Goal: Transaction & Acquisition: Purchase product/service

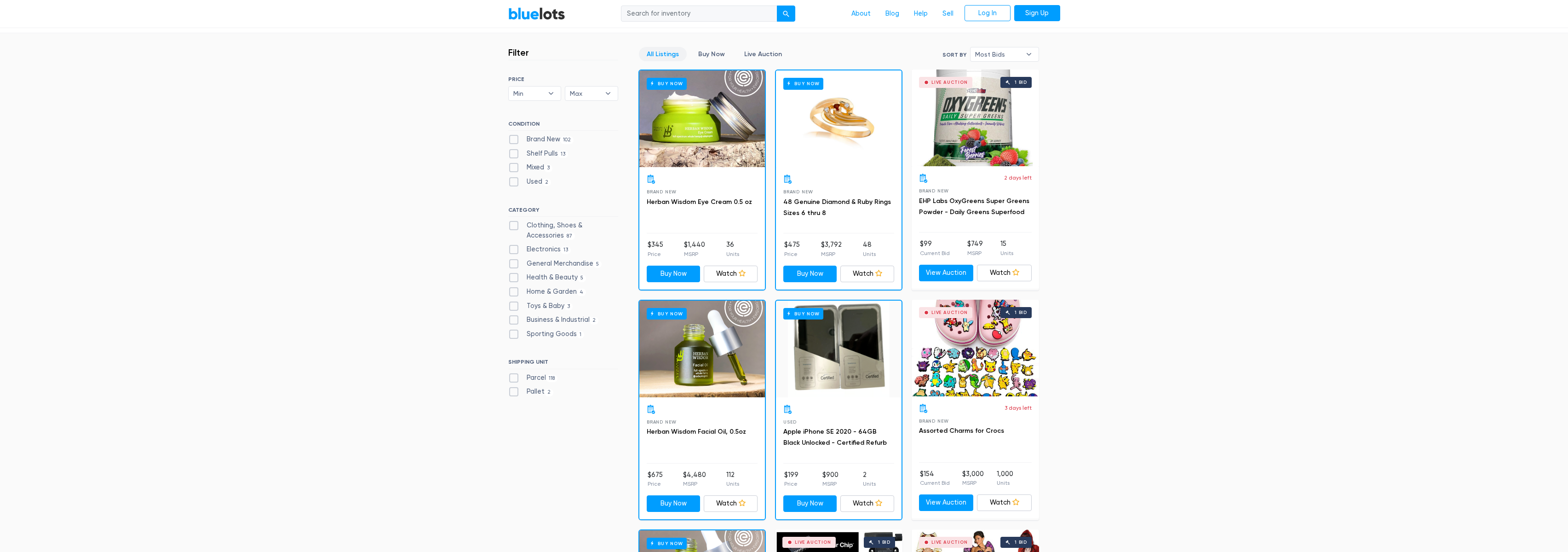
scroll to position [213, 0]
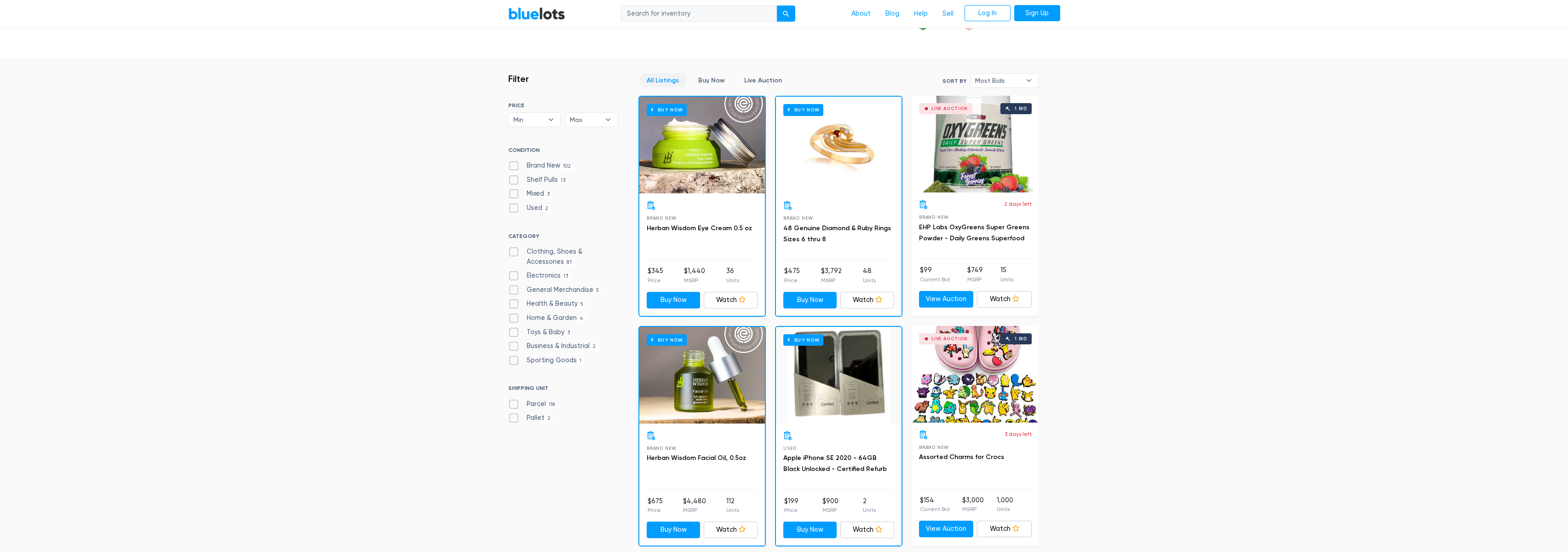
click at [509, 166] on label "Brand New 102" at bounding box center [541, 166] width 66 height 10
click at [509, 166] on New"] "Brand New 102" at bounding box center [511, 164] width 6 height 6
checkbox New"] "true"
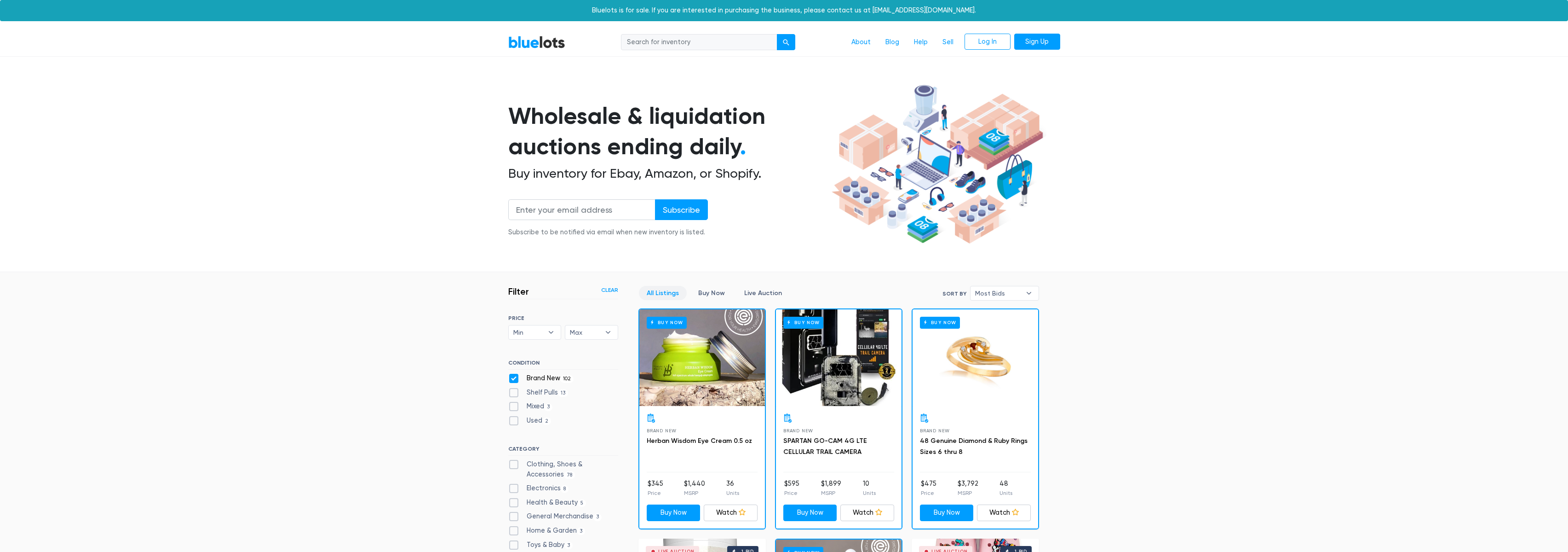
scroll to position [248, 0]
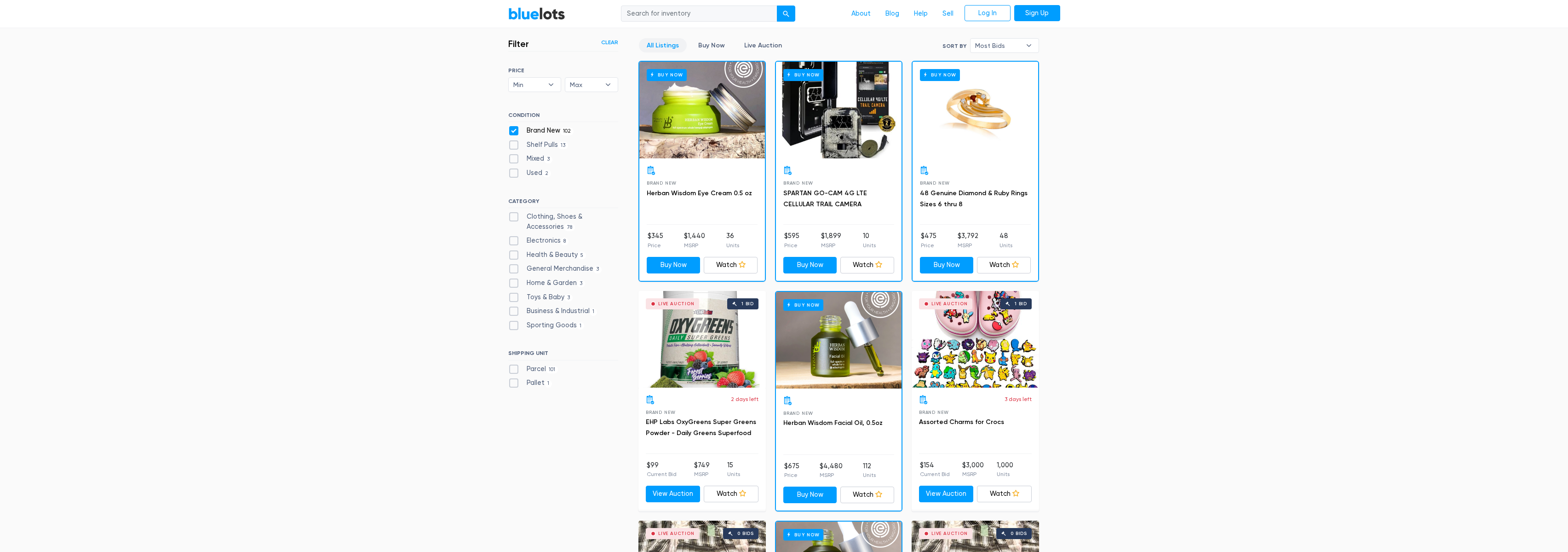
click at [514, 145] on label "Shelf Pulls 13" at bounding box center [538, 145] width 60 height 10
click at [514, 145] on Pulls"] "Shelf Pulls 13" at bounding box center [511, 143] width 6 height 6
checkbox Pulls"] "true"
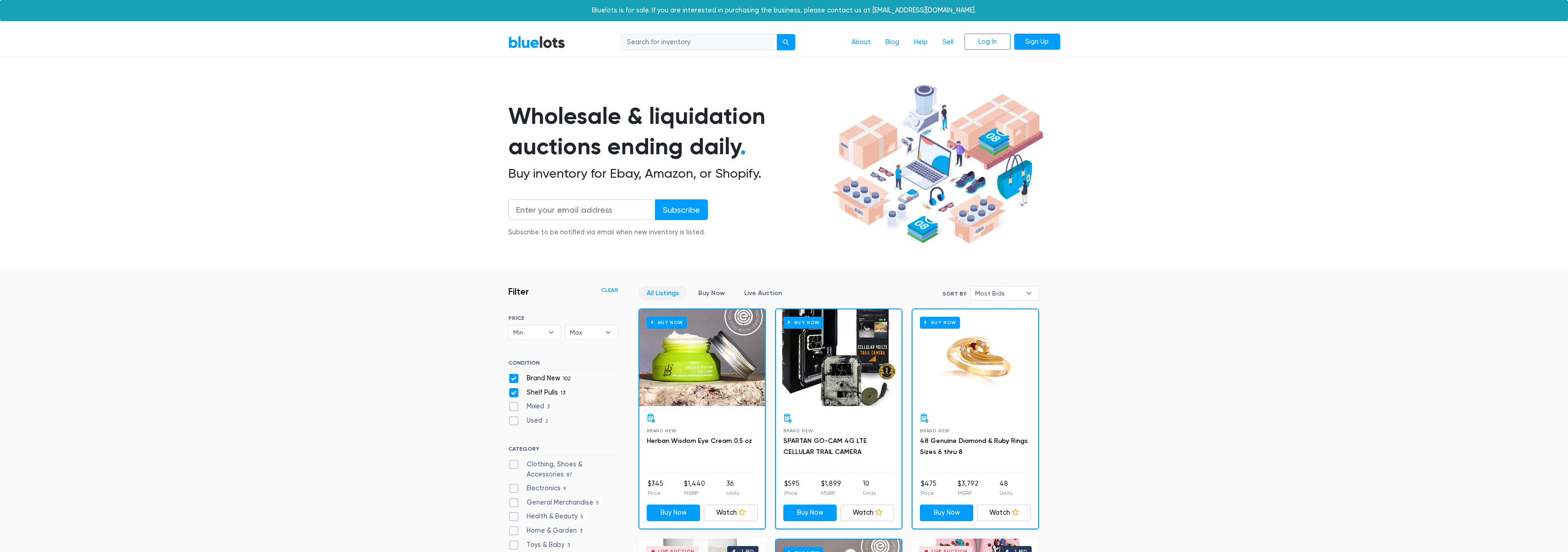
scroll to position [248, 0]
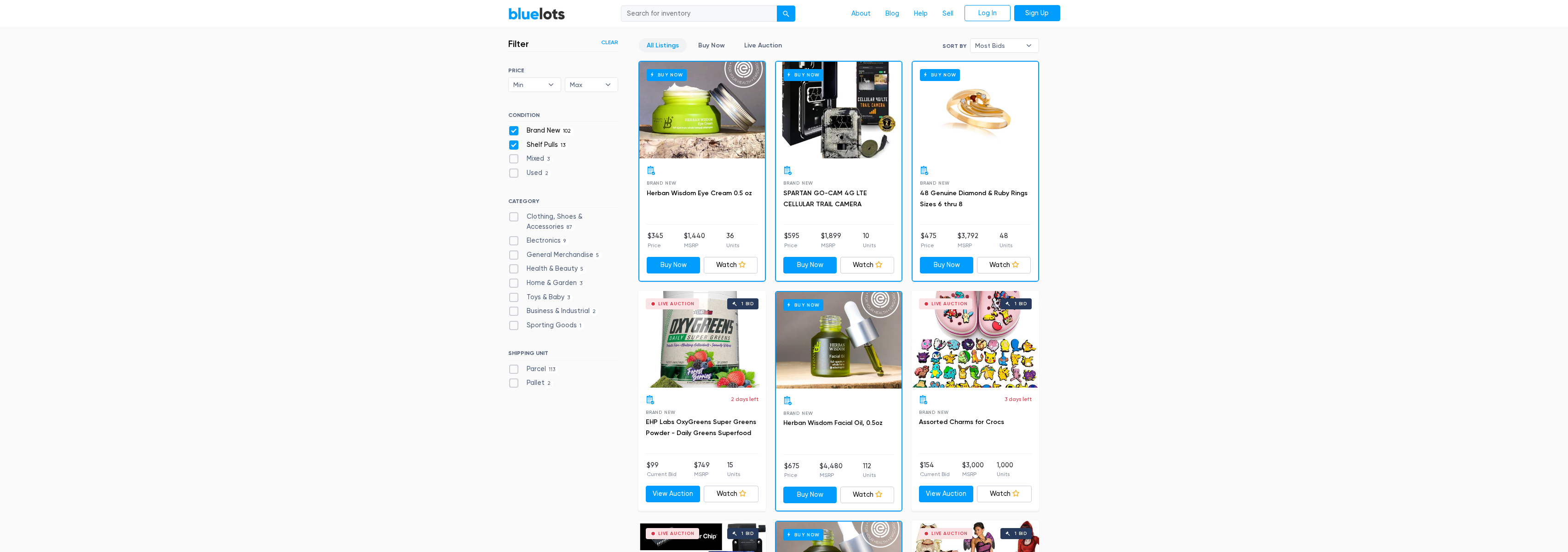
click at [514, 241] on label "Electronics 9" at bounding box center [538, 240] width 60 height 10
click at [514, 241] on input "Electronics 9" at bounding box center [511, 238] width 6 height 6
checkbox input "true"
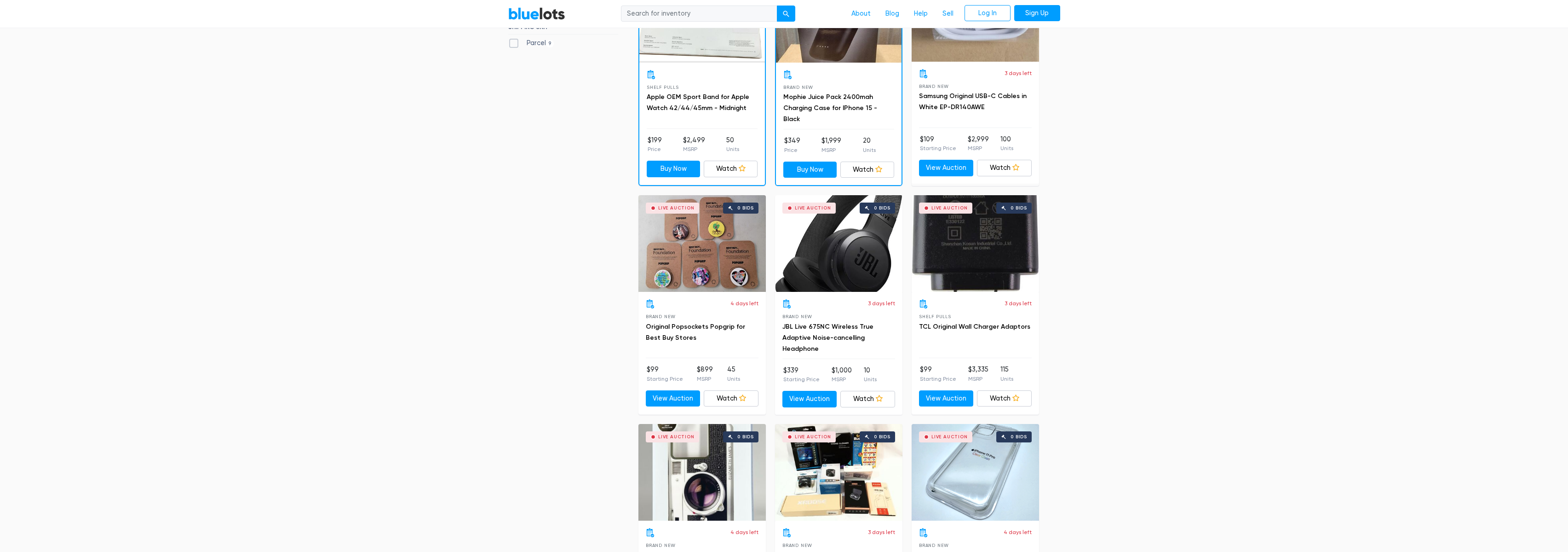
scroll to position [574, 0]
click at [833, 238] on div "Live Auction 0 bids" at bounding box center [839, 243] width 128 height 96
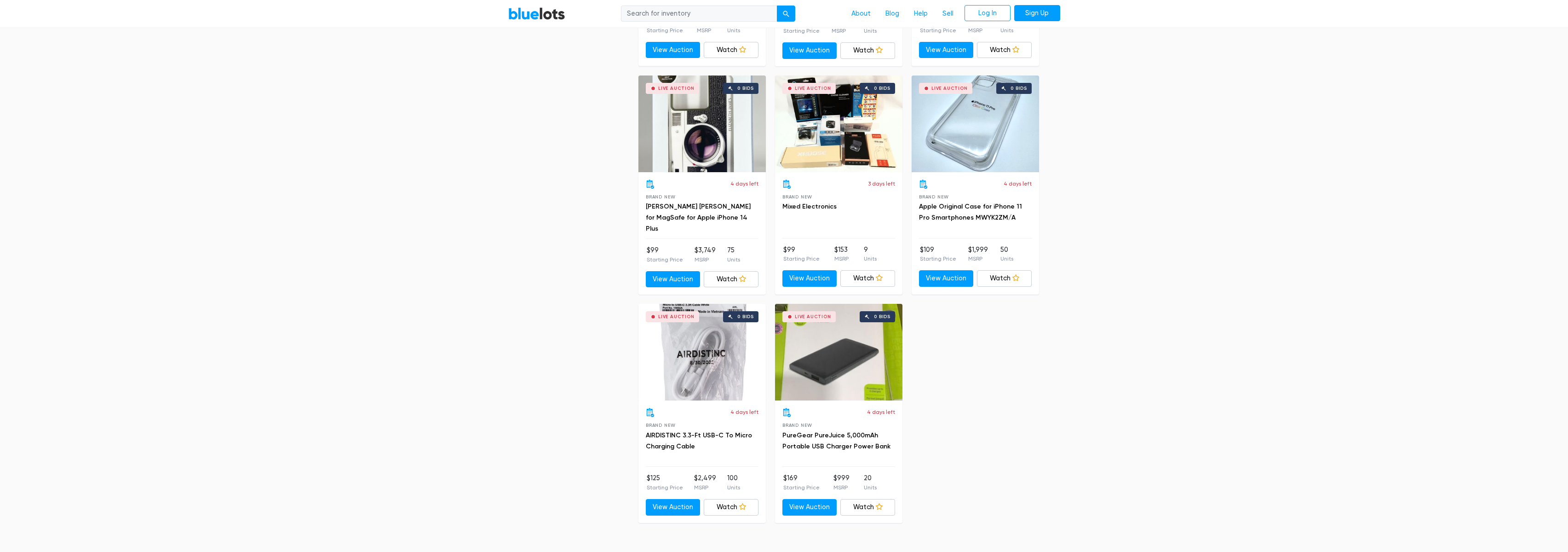
scroll to position [1025, 0]
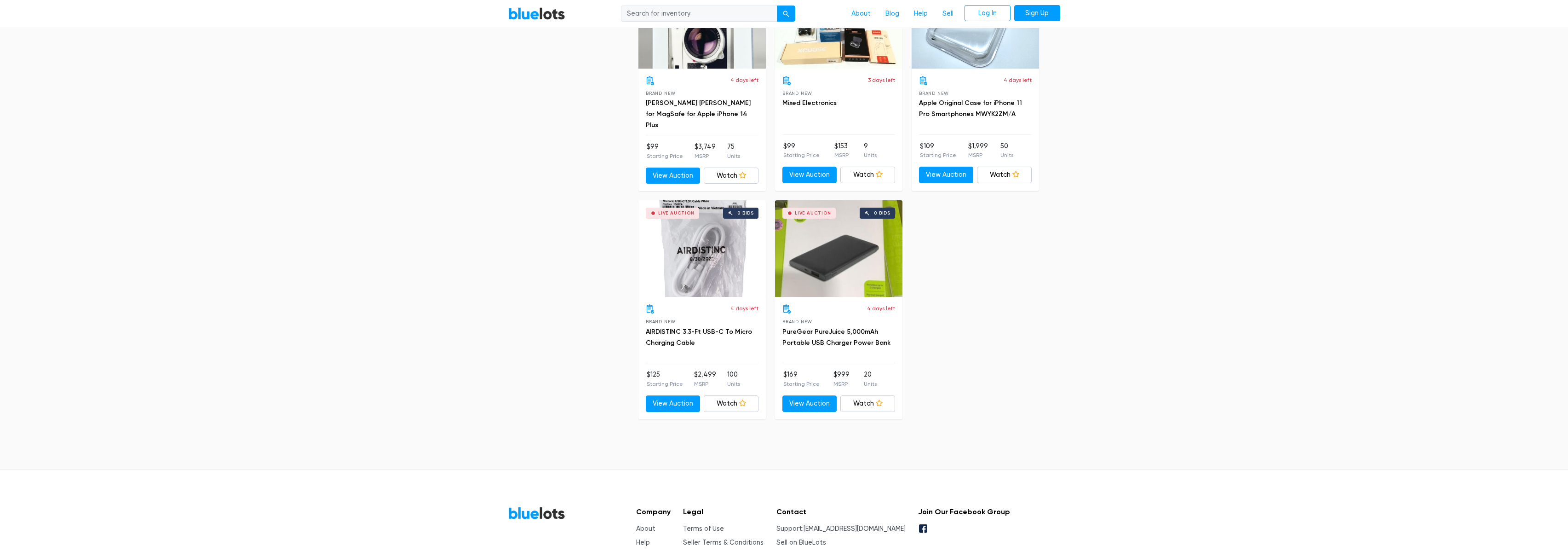
click at [824, 246] on div "Live Auction 0 bids" at bounding box center [839, 249] width 128 height 96
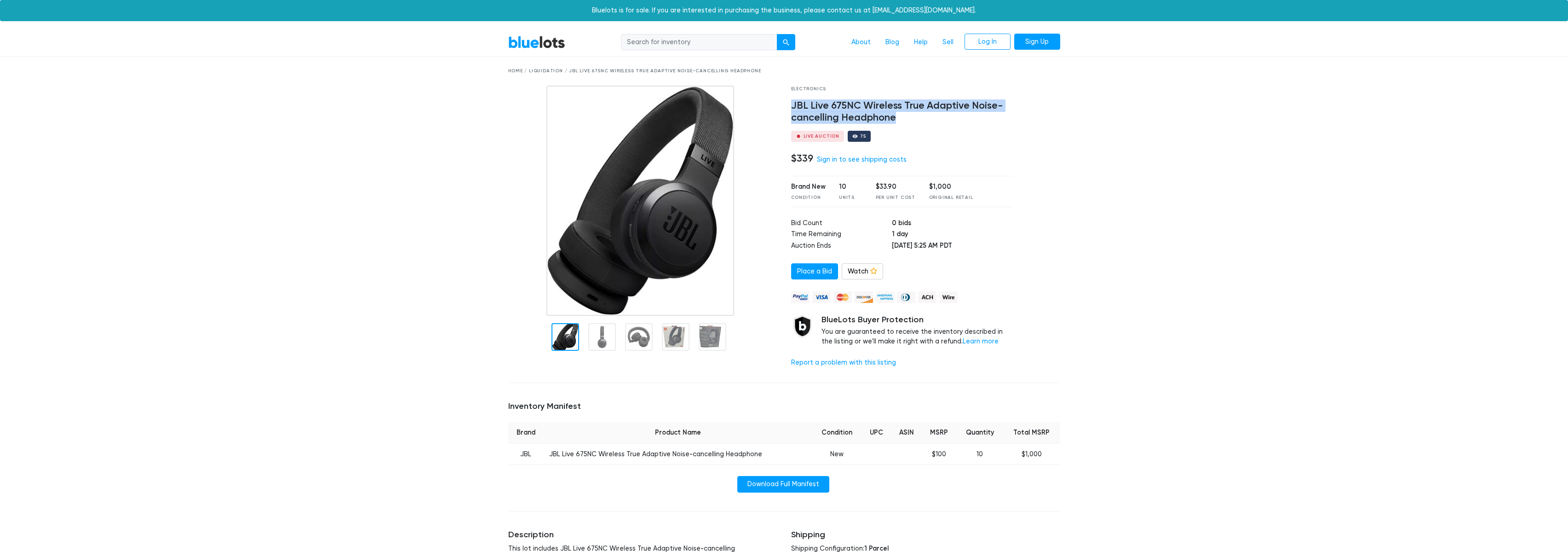
drag, startPoint x: 792, startPoint y: 105, endPoint x: 897, endPoint y: 116, distance: 105.6
click at [897, 116] on h4 "JBL Live 675NC Wireless True Adaptive Noise-cancelling Headphone" at bounding box center [902, 111] width 222 height 24
copy h4 "JBL Live 675NC Wireless True Adaptive Noise-cancelling Headphone"
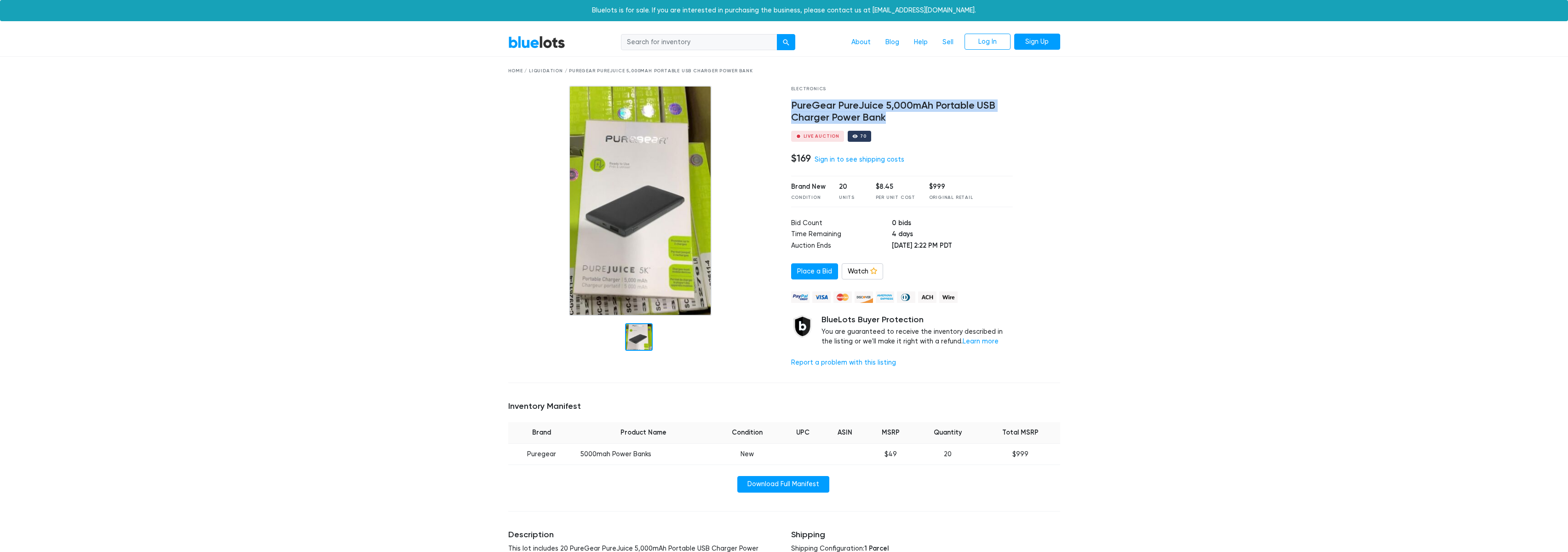
drag, startPoint x: 793, startPoint y: 102, endPoint x: 942, endPoint y: 114, distance: 149.5
click at [942, 114] on h4 "PureGear PureJuice 5,000mAh Portable USB Charger Power Bank" at bounding box center [902, 111] width 222 height 24
copy h4 "PureGear PureJuice 5,000mAh Portable USB Charger Power Bank"
click at [511, 40] on link "BlueLots" at bounding box center [537, 42] width 57 height 14
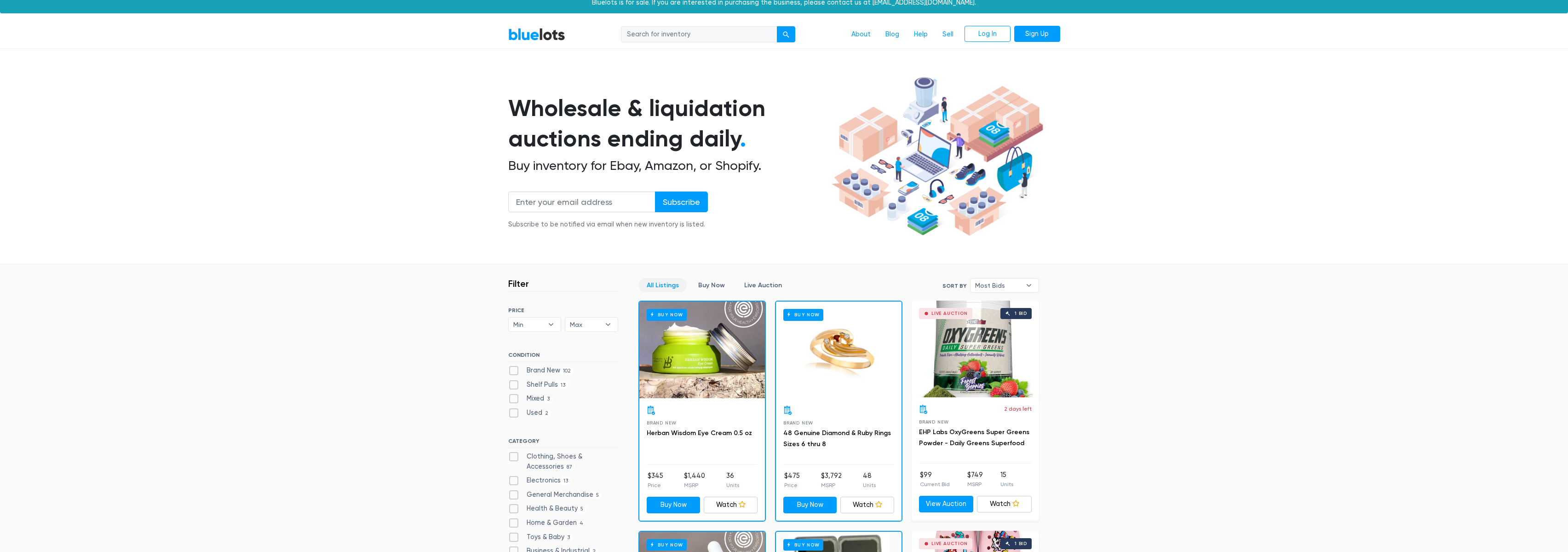
scroll to position [26, 0]
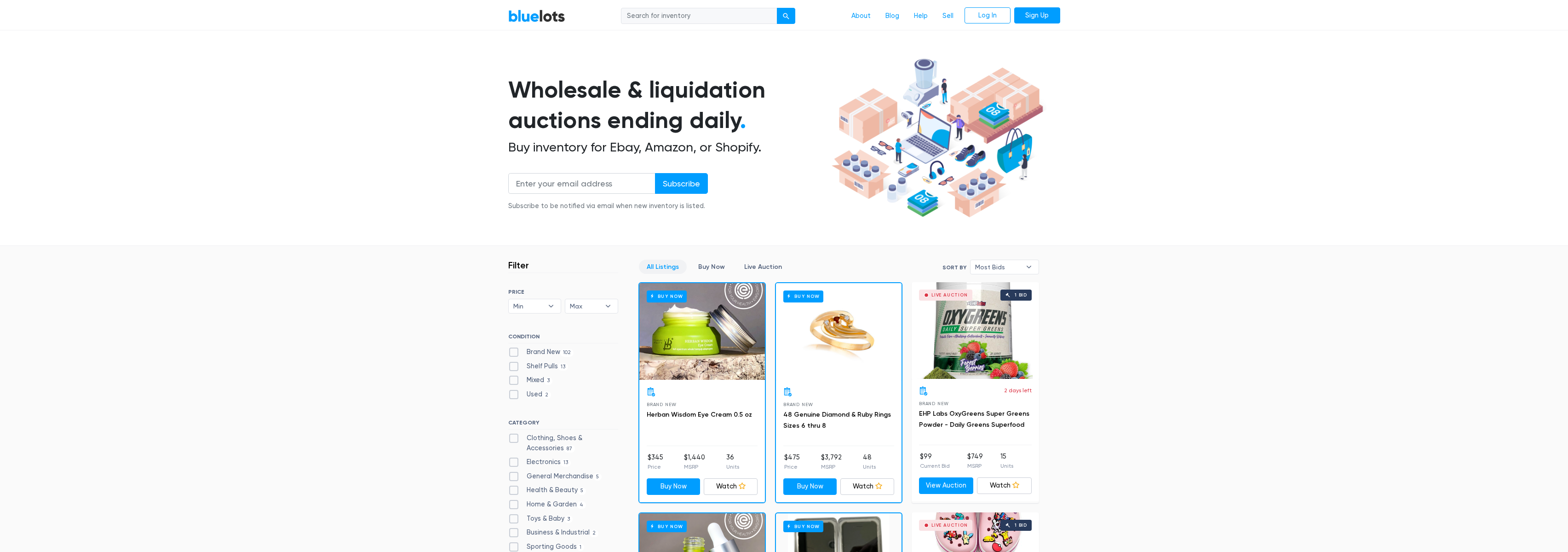
click at [515, 352] on label "Brand New 102" at bounding box center [541, 352] width 66 height 10
click at [514, 352] on New"] "Brand New 102" at bounding box center [511, 350] width 6 height 6
checkbox New"] "true"
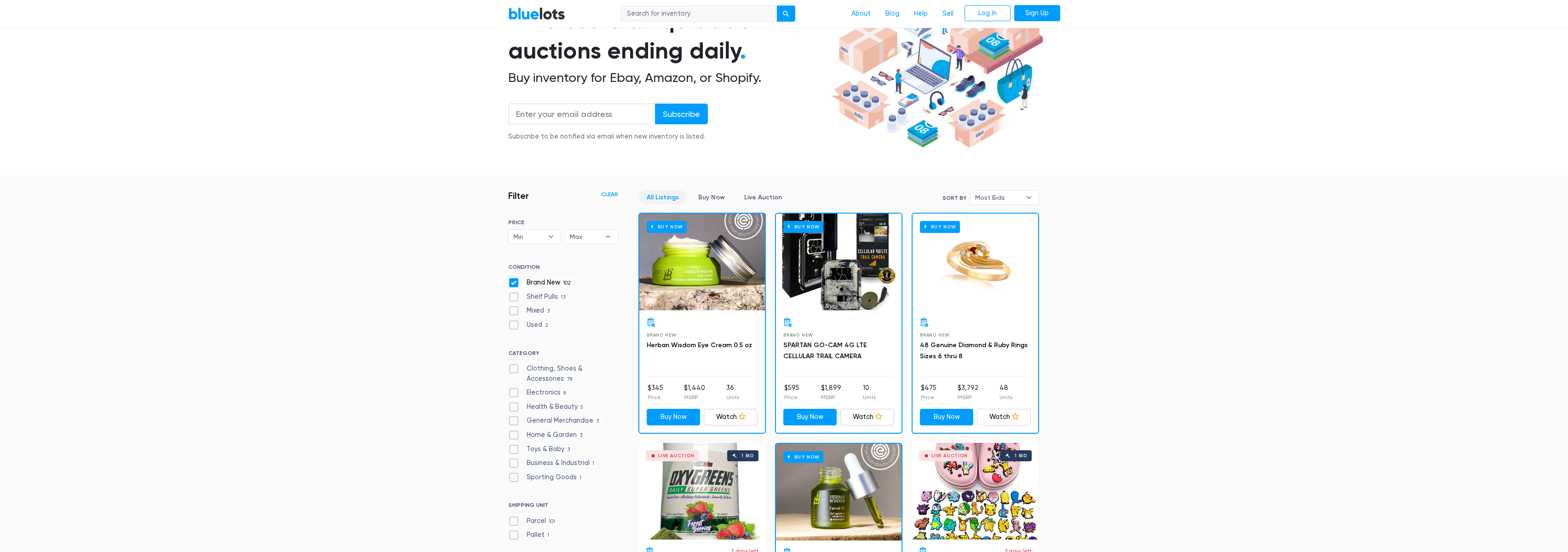
scroll to position [99, 0]
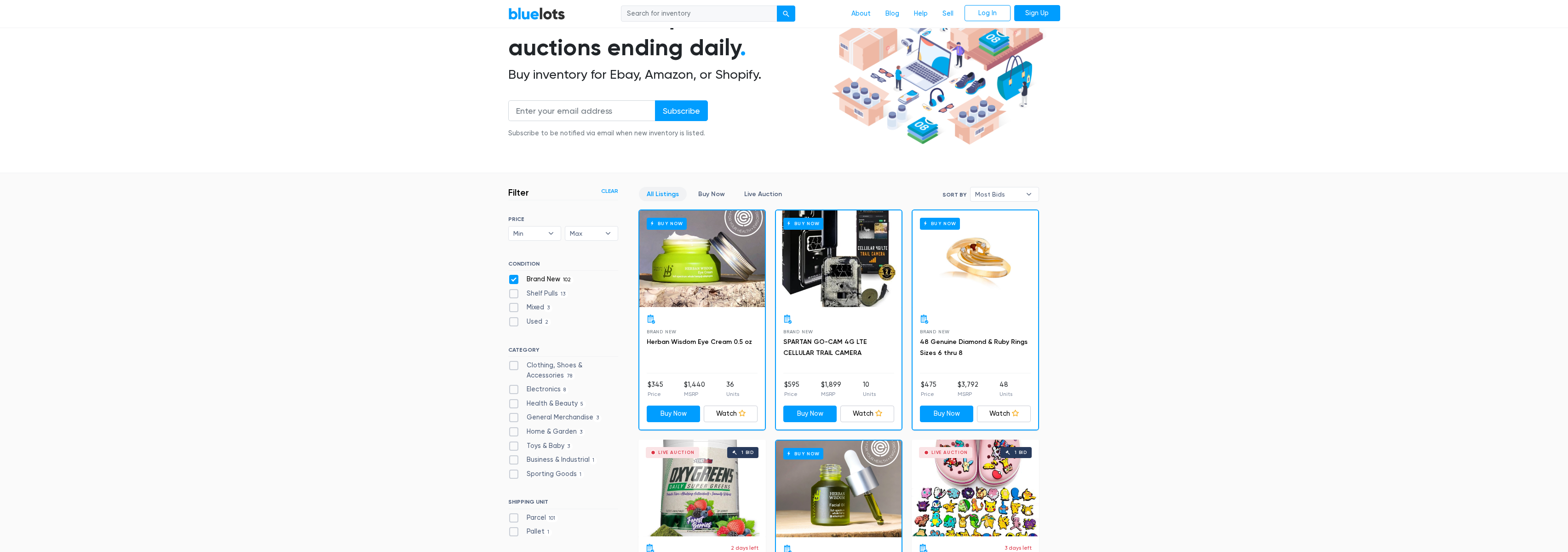
click at [514, 297] on label "Shelf Pulls 13" at bounding box center [538, 293] width 60 height 10
click at [514, 295] on Pulls"] "Shelf Pulls 13" at bounding box center [511, 291] width 6 height 6
checkbox Pulls"] "true"
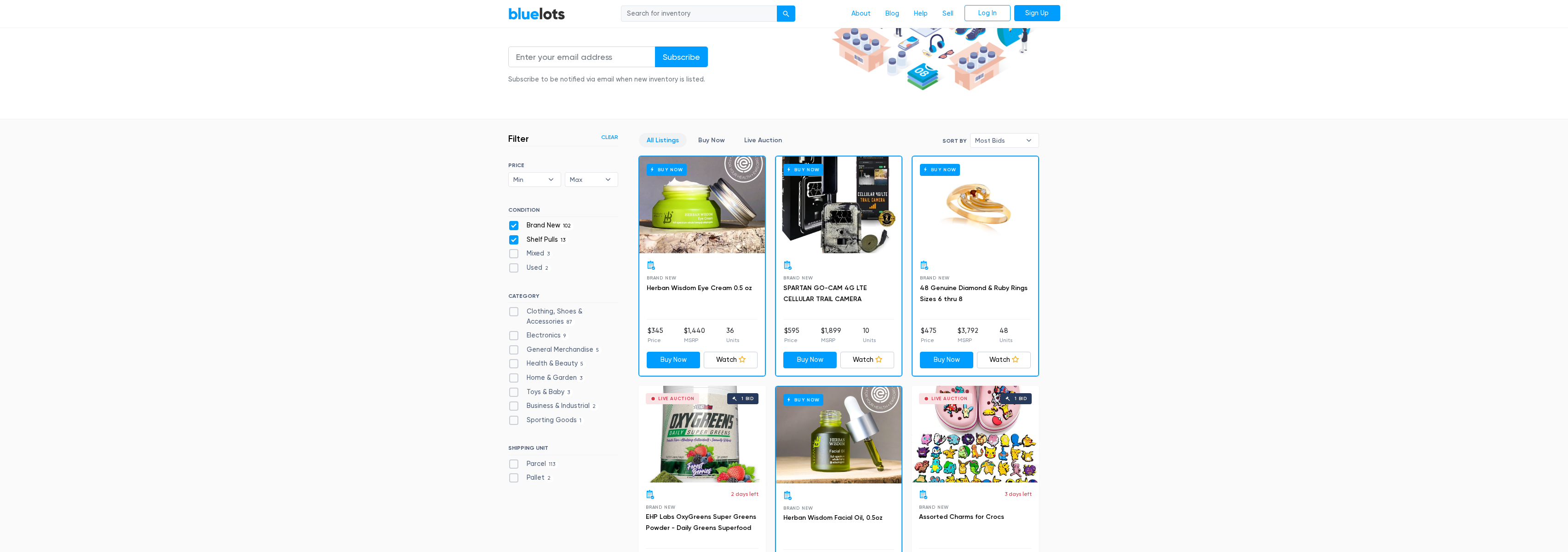
scroll to position [75, 0]
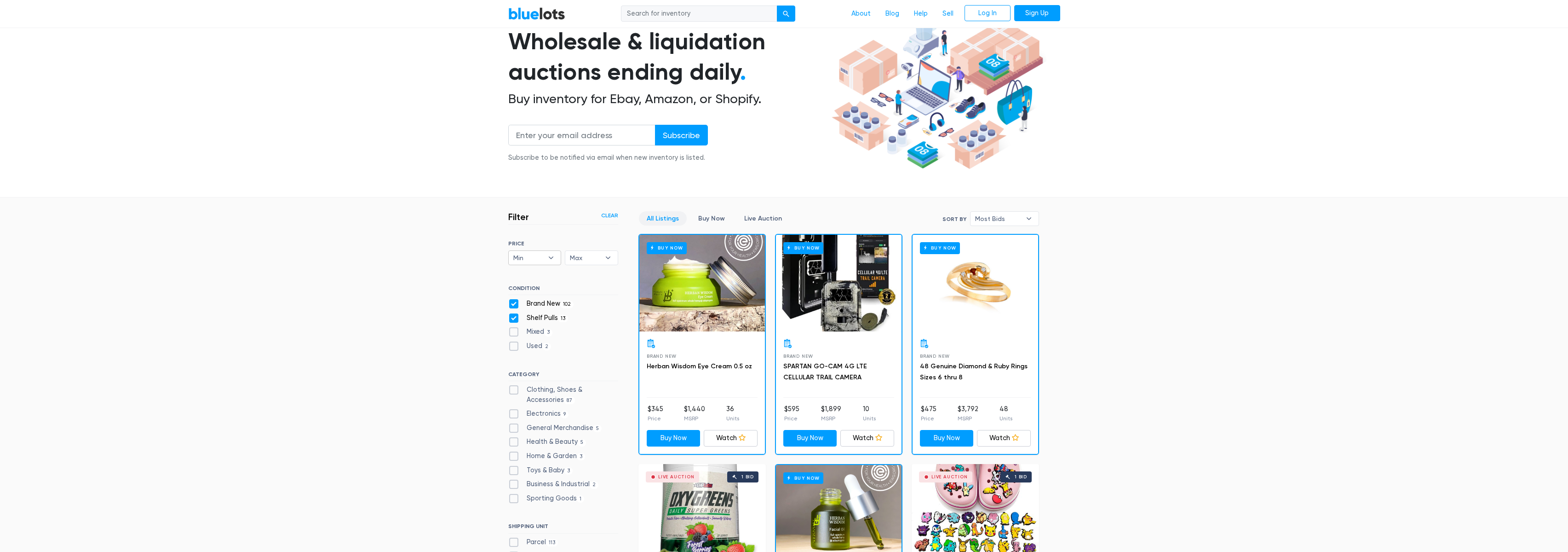
click at [548, 253] on b "▾" at bounding box center [551, 257] width 19 height 14
click at [522, 293] on li "$100" at bounding box center [547, 291] width 72 height 15
select select "10000"
click at [592, 261] on span "Max" at bounding box center [585, 257] width 31 height 14
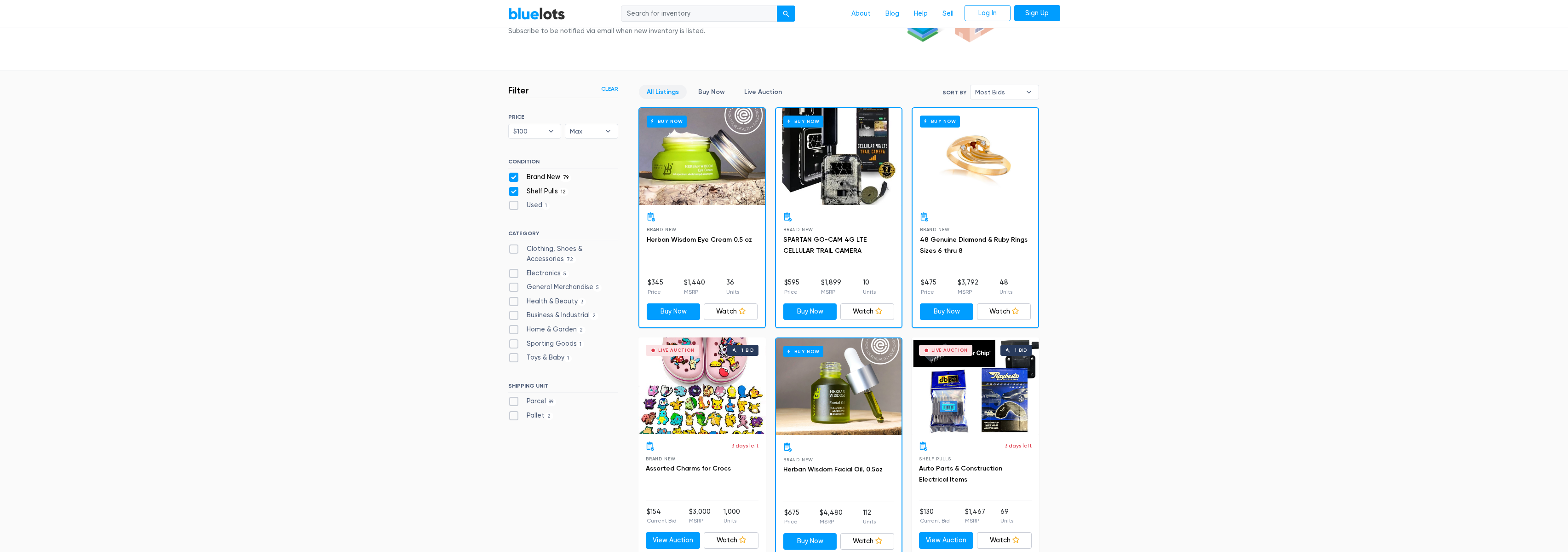
scroll to position [91, 0]
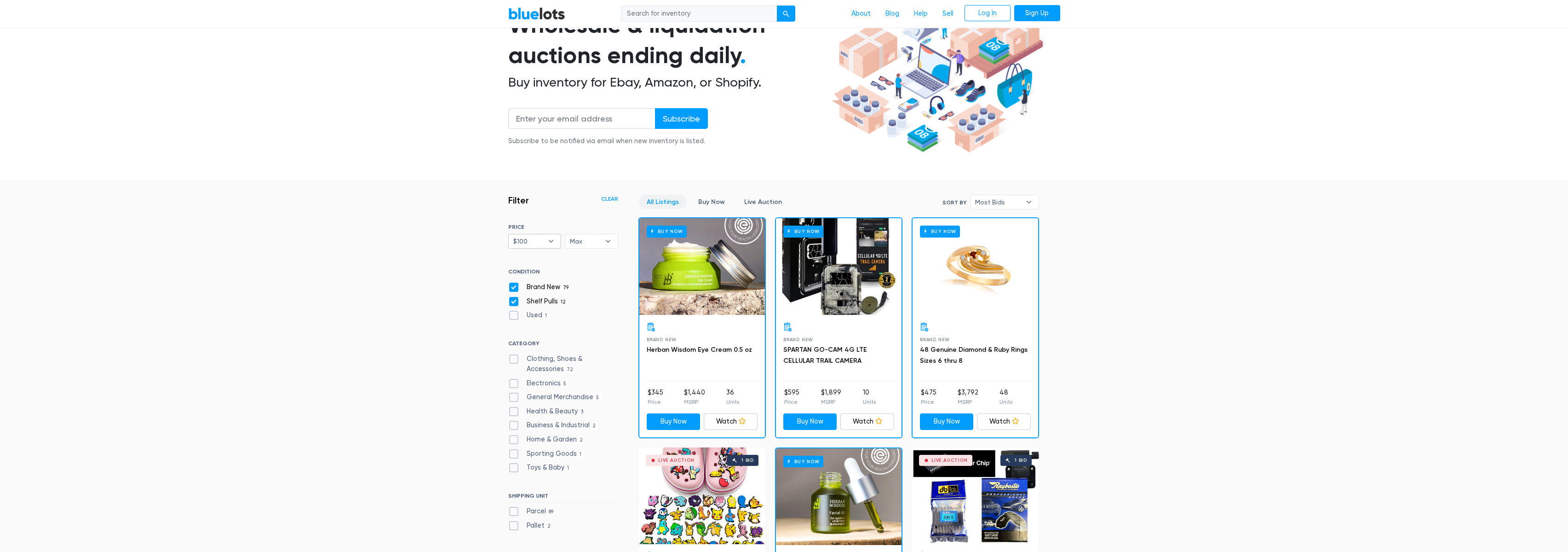
click at [541, 245] on b "▾" at bounding box center [551, 241] width 19 height 14
click at [540, 253] on li "Min" at bounding box center [547, 259] width 72 height 15
select select
click at [588, 241] on span "Max" at bounding box center [585, 241] width 31 height 14
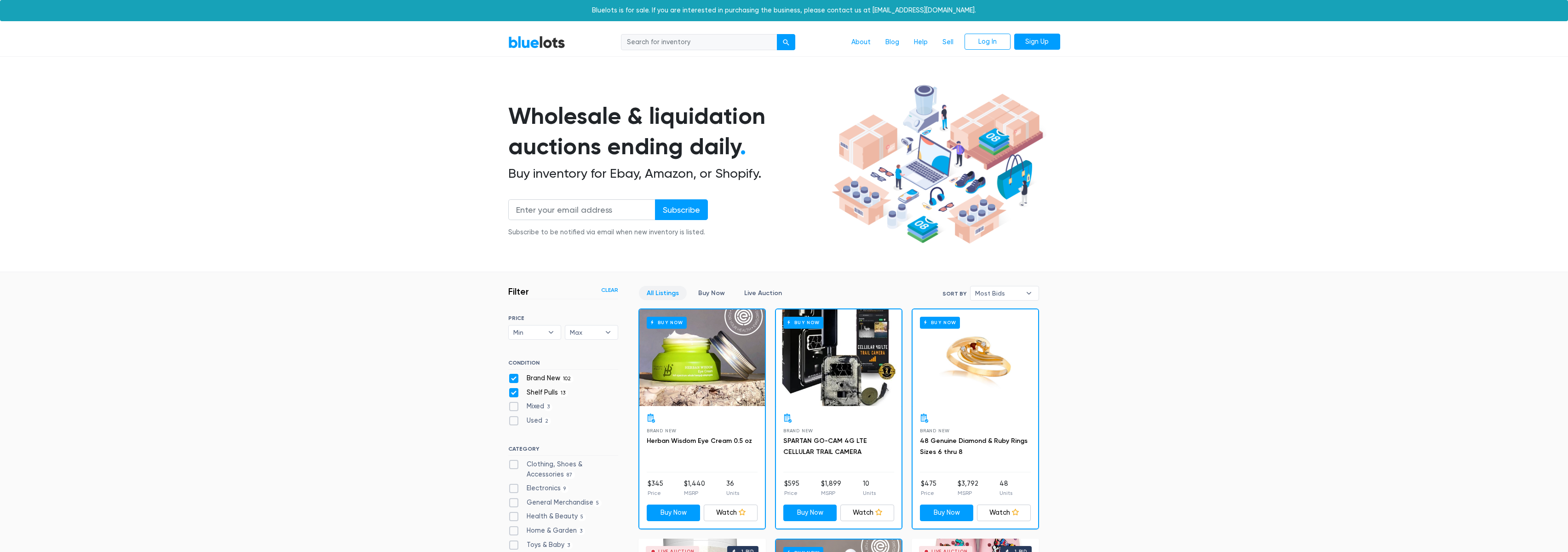
scroll to position [248, 0]
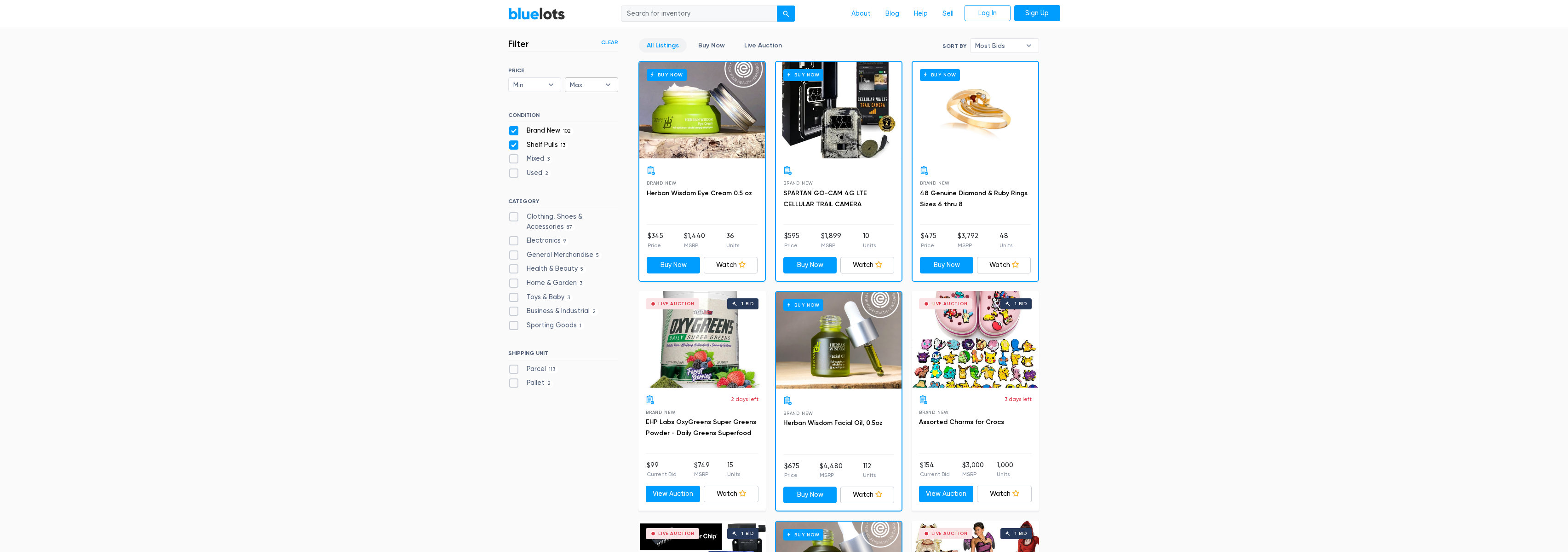
click at [596, 78] on span "Max" at bounding box center [585, 85] width 31 height 14
click at [590, 128] on li "$200" at bounding box center [604, 132] width 72 height 15
select select "20000"
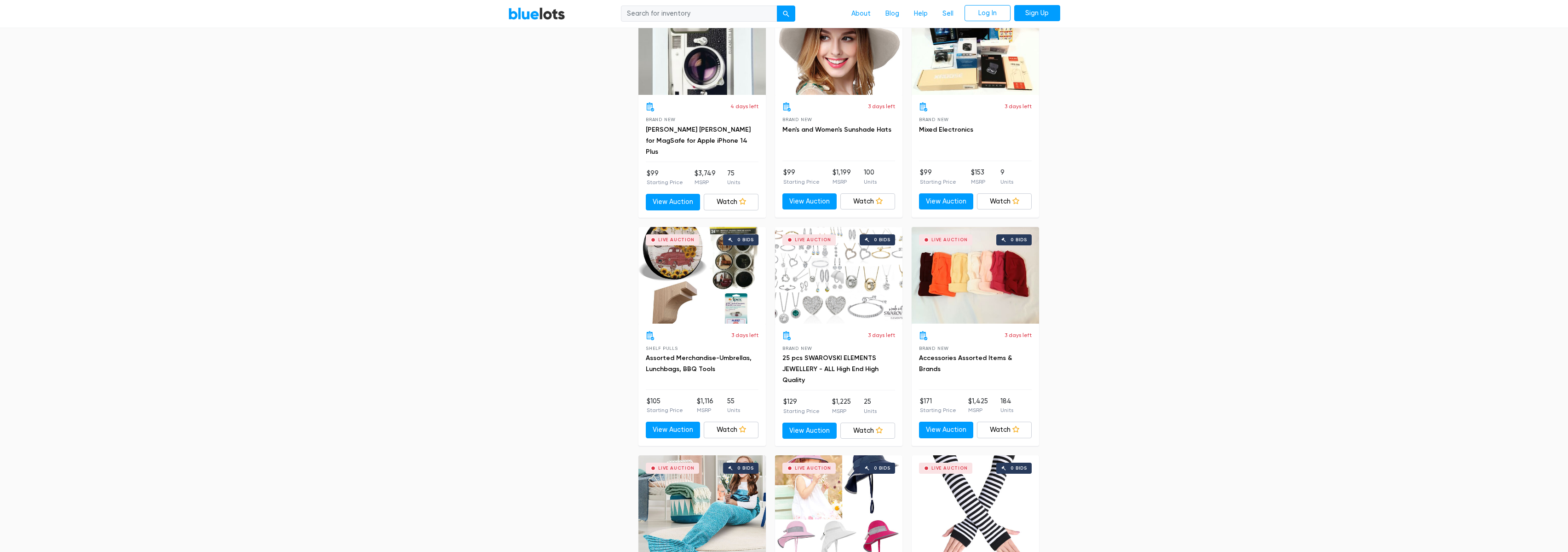
scroll to position [3286, 0]
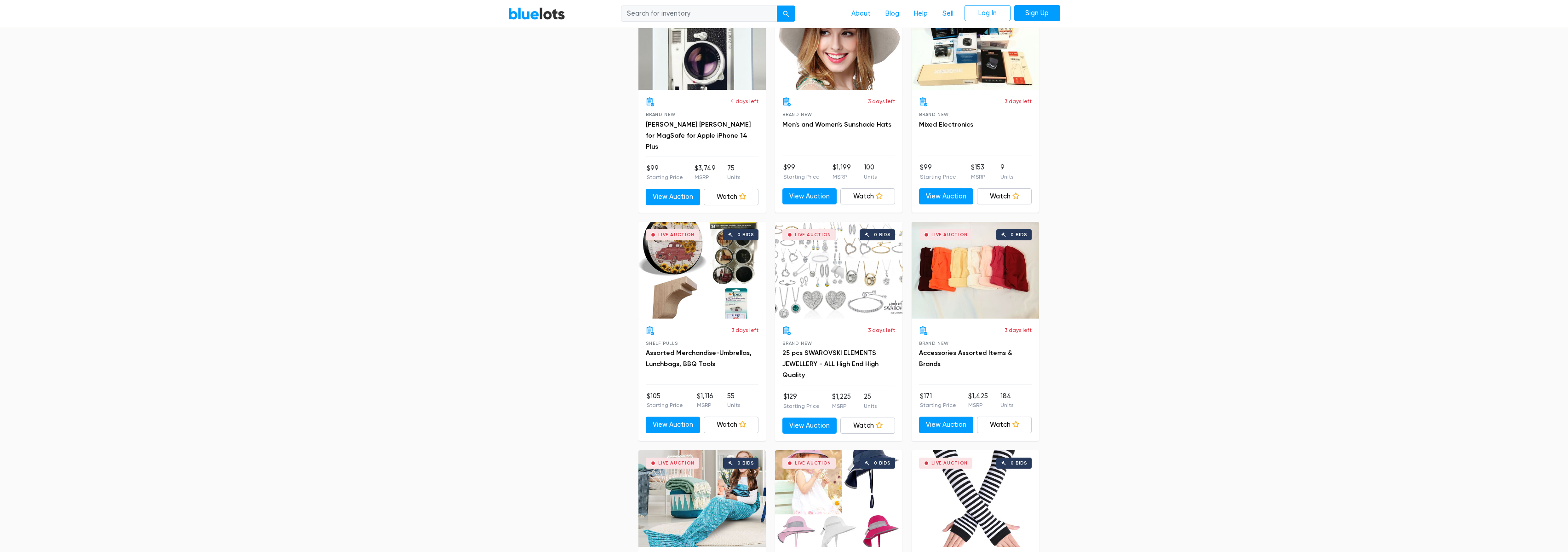
click at [843, 301] on div "Live Auction 0 bids" at bounding box center [839, 270] width 128 height 96
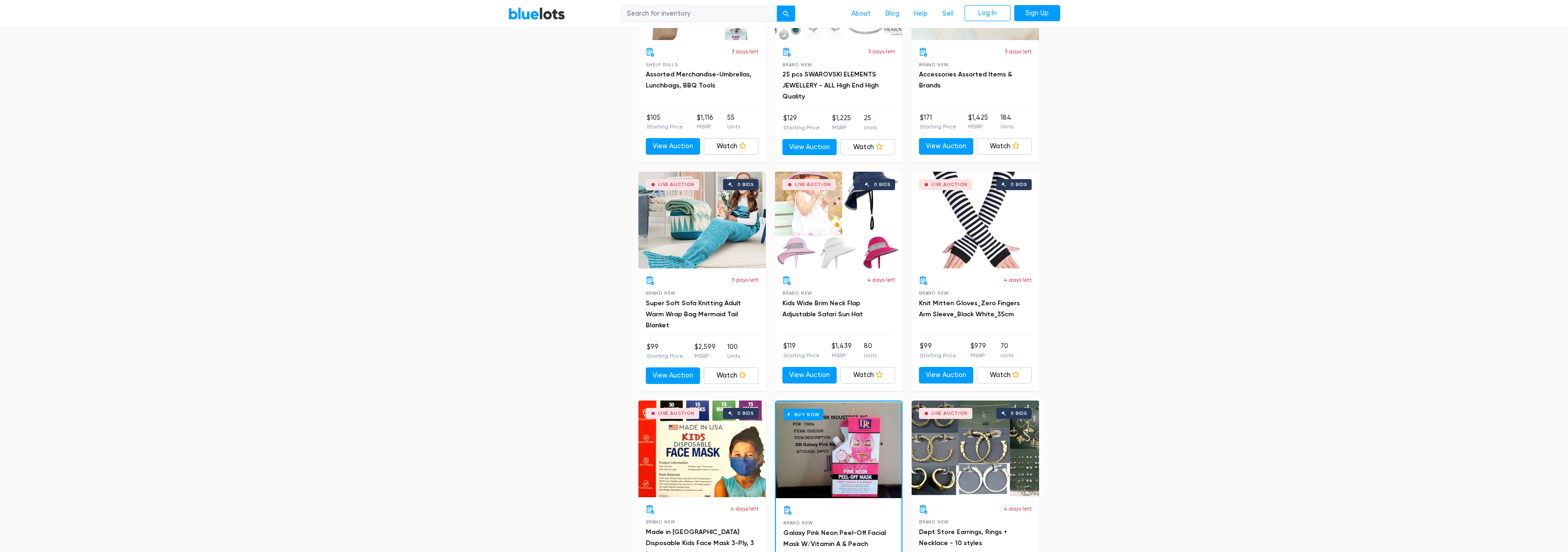
scroll to position [3575, 0]
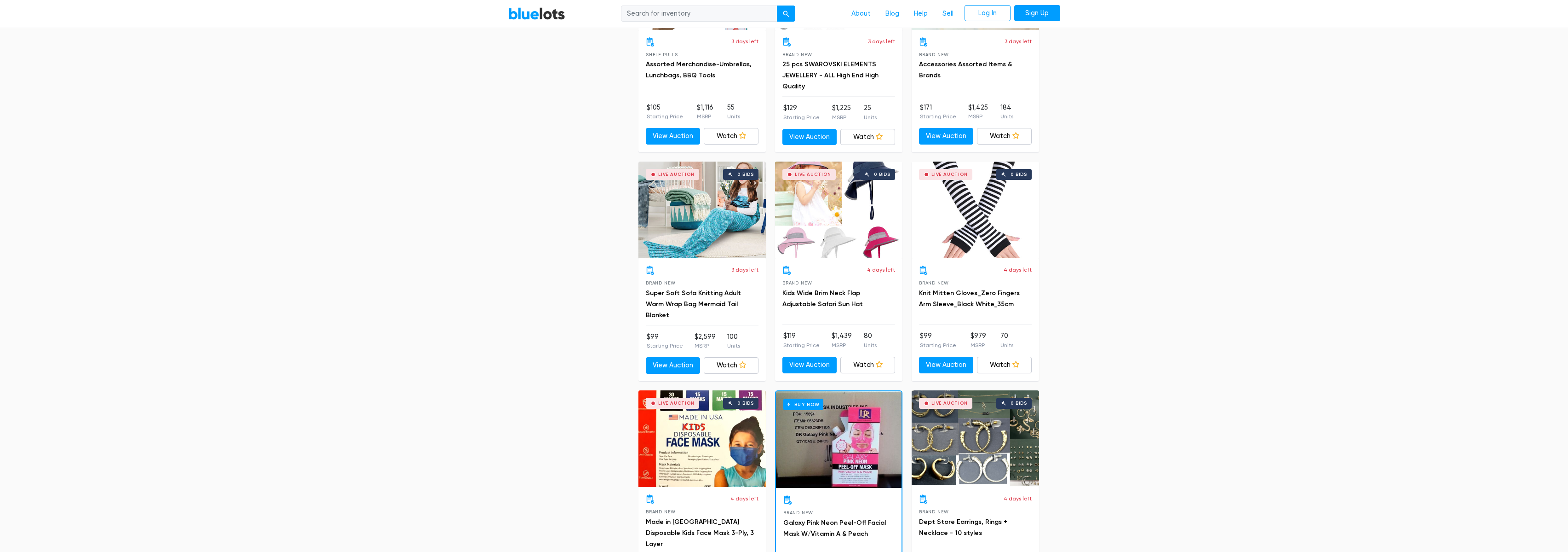
click at [846, 204] on div "Live Auction 0 bids" at bounding box center [839, 210] width 128 height 96
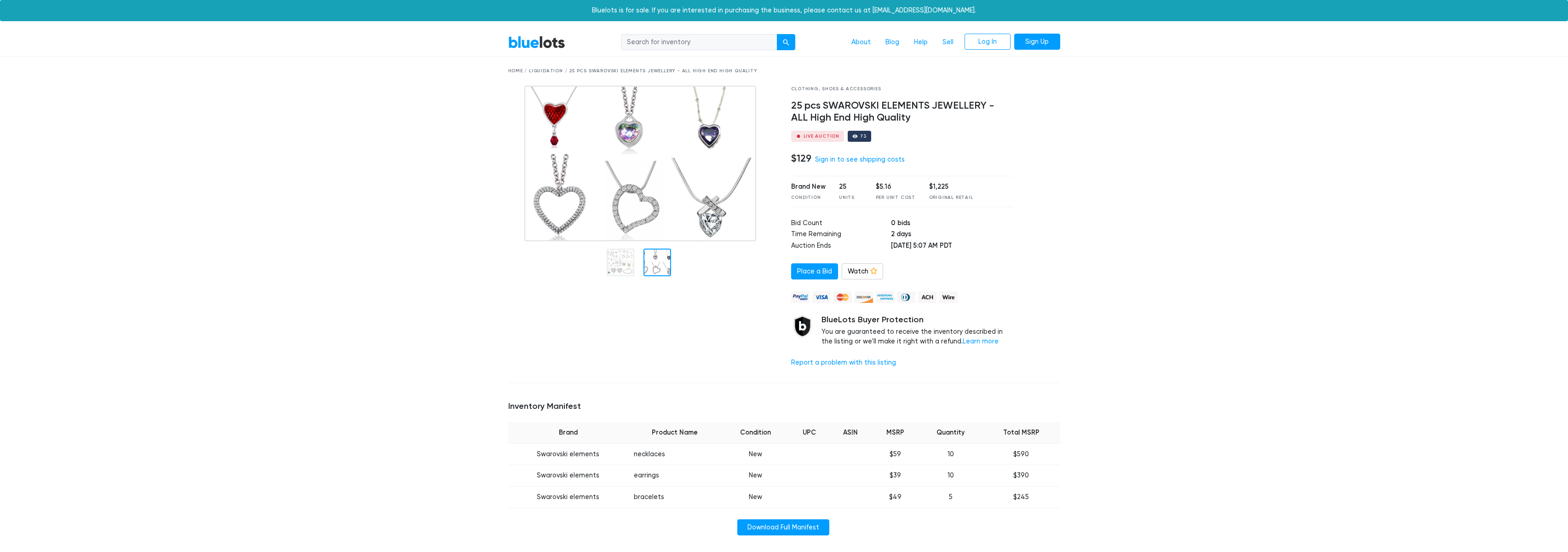
click at [662, 268] on div at bounding box center [657, 262] width 28 height 28
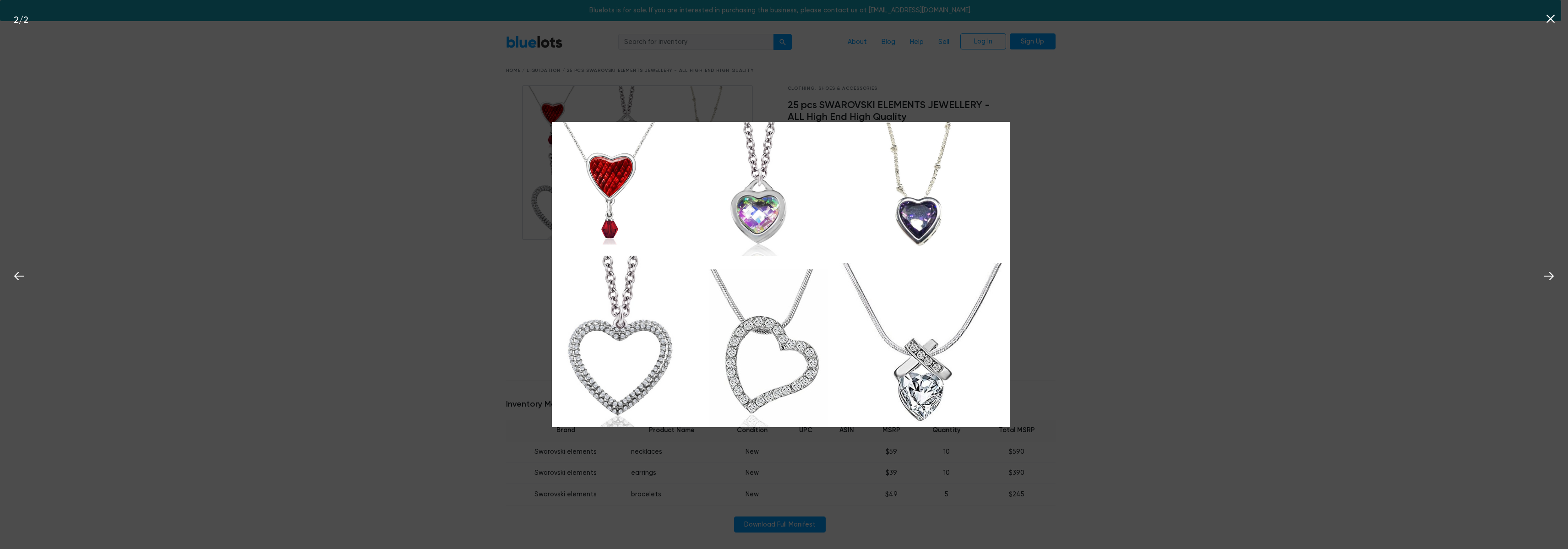
click at [487, 238] on div "2 / 2" at bounding box center [784, 274] width 1568 height 549
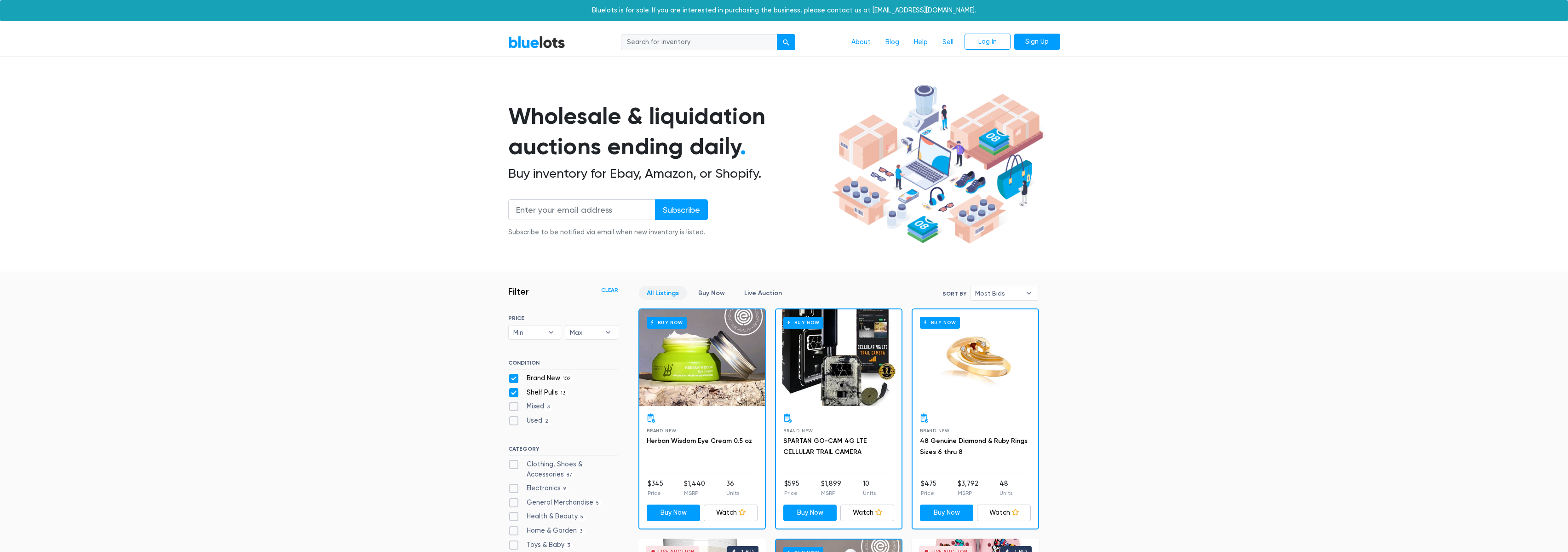
select select "20000"
select select
select select "10000"
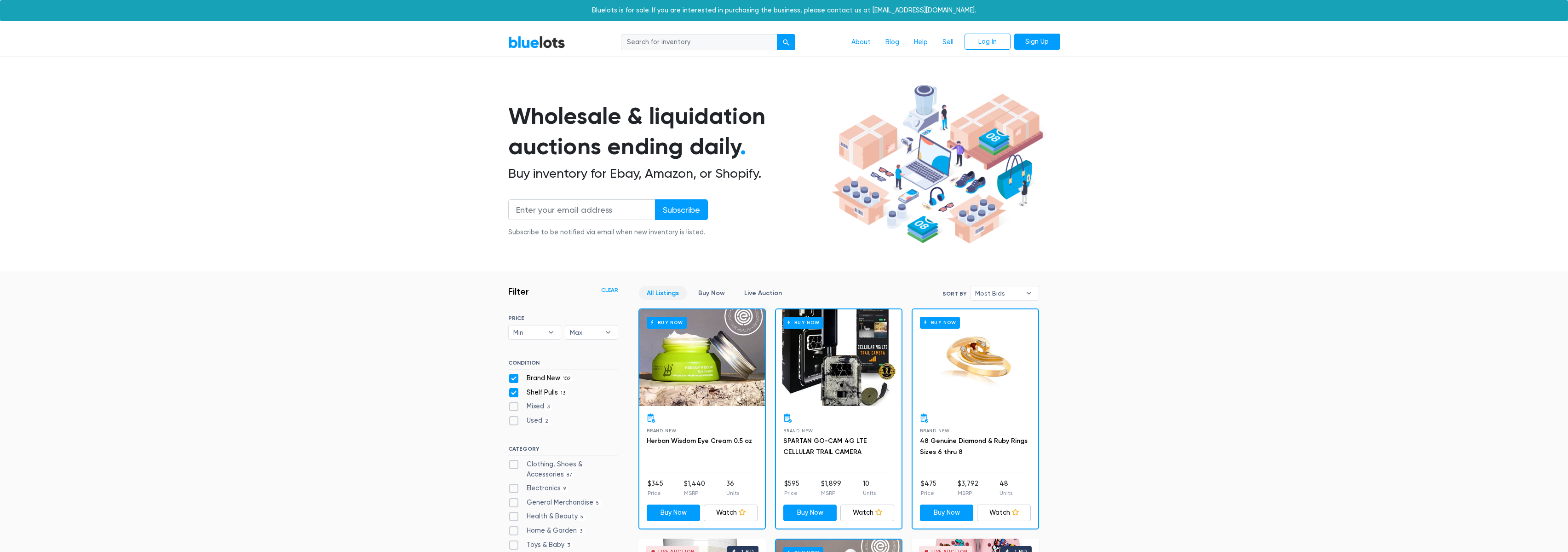
scroll to position [75, 0]
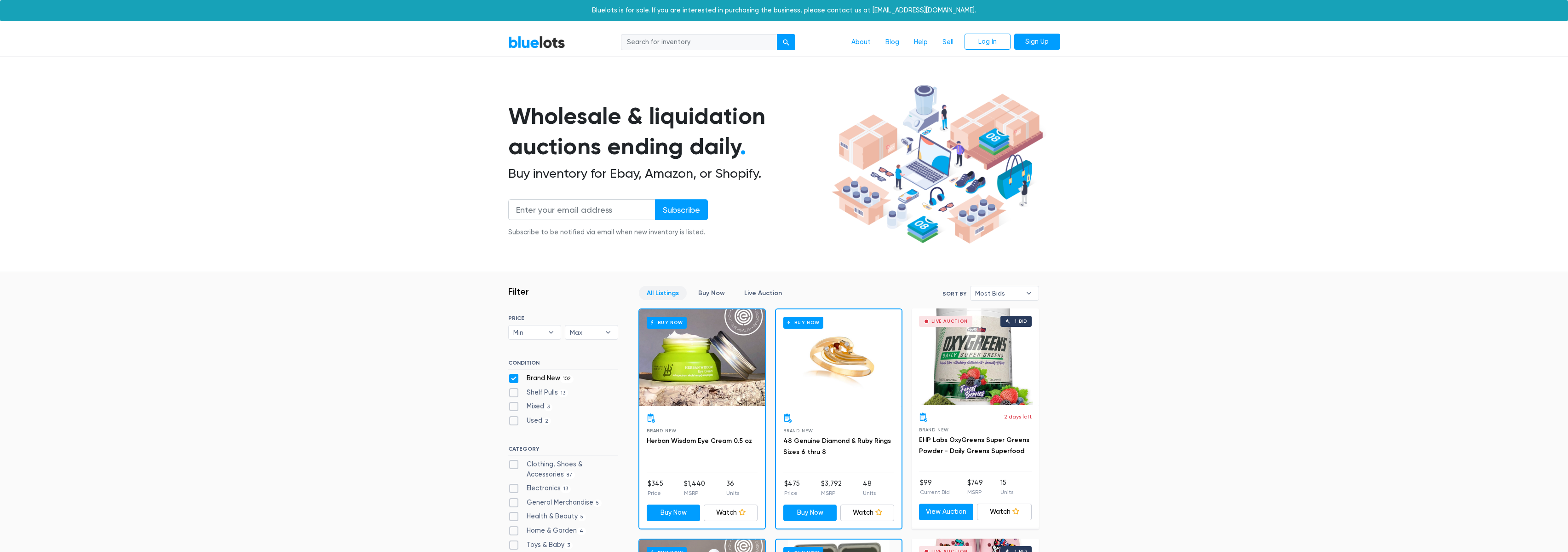
scroll to position [26, 0]
